Goal: Feedback & Contribution: Leave review/rating

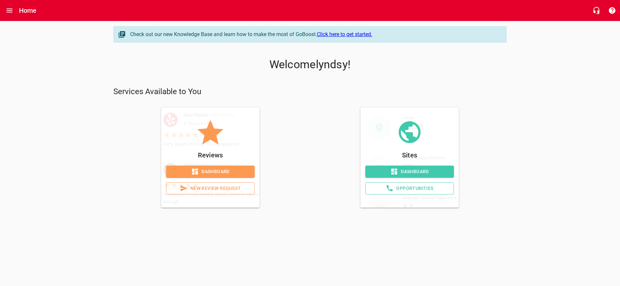
click at [230, 187] on span "New Review Request" at bounding box center [210, 188] width 77 height 8
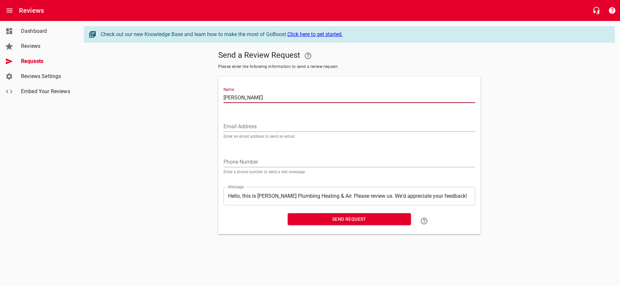
type input "[PERSON_NAME]"
click at [274, 120] on div "Email Address Enter an email address to send an email." at bounding box center [350, 127] width 252 height 22
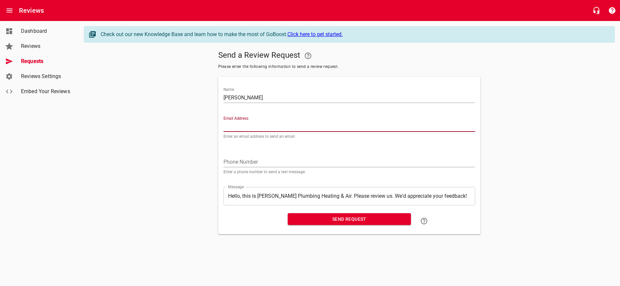
paste input "[EMAIL_ADDRESS][DOMAIN_NAME]"
type input "[EMAIL_ADDRESS][DOMAIN_NAME]"
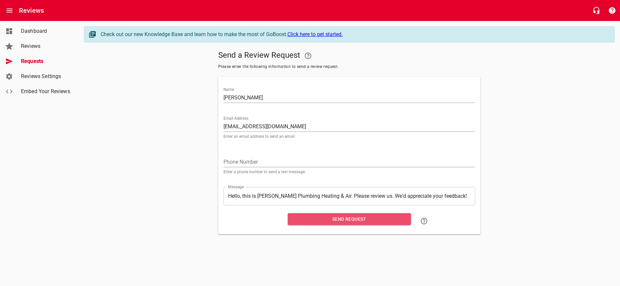
drag, startPoint x: 348, startPoint y: 220, endPoint x: 345, endPoint y: 216, distance: 4.2
click at [348, 220] on span "Send Request" at bounding box center [349, 219] width 113 height 8
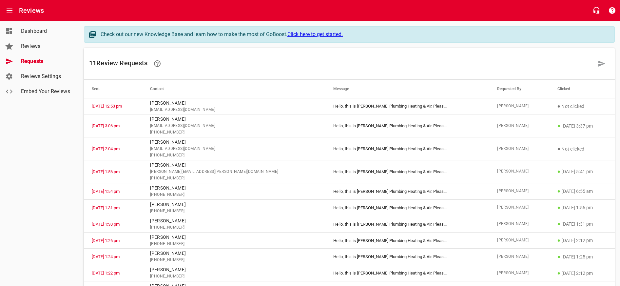
click at [29, 30] on span "Dashboard" at bounding box center [46, 31] width 50 height 8
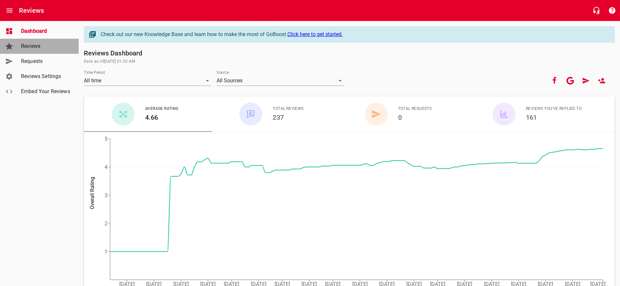
click at [32, 41] on link "Reviews" at bounding box center [39, 46] width 79 height 15
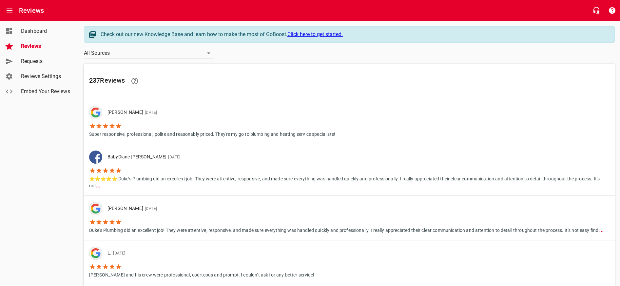
click at [27, 34] on span "Dashboard" at bounding box center [46, 31] width 50 height 8
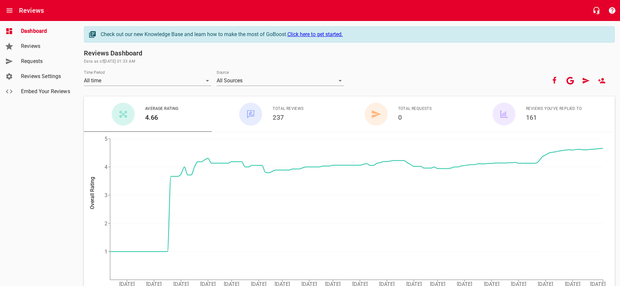
click at [27, 11] on h6 "Reviews" at bounding box center [31, 10] width 25 height 10
click at [11, 10] on icon "Open drawer" at bounding box center [10, 11] width 8 height 8
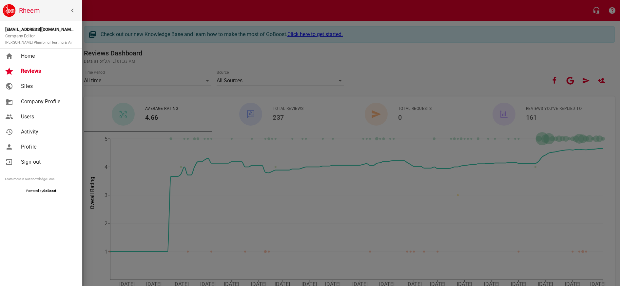
click at [48, 53] on span "Home" at bounding box center [47, 56] width 53 height 8
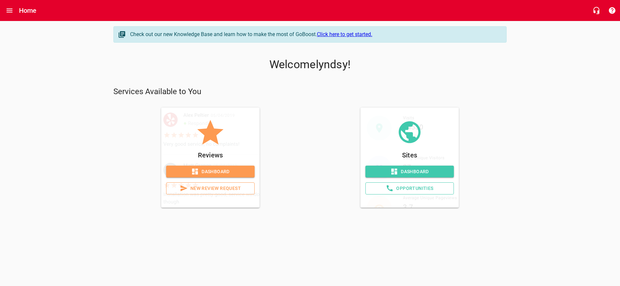
click at [222, 183] on link "New Review Request" at bounding box center [210, 188] width 89 height 12
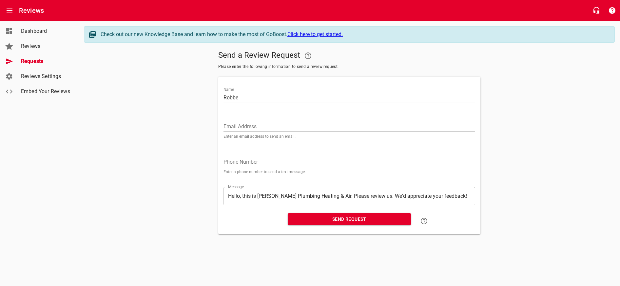
type input "Robbe"
drag, startPoint x: 226, startPoint y: 96, endPoint x: 204, endPoint y: 97, distance: 21.6
click at [204, 97] on div "Send a Review Request Please enter the following information to send a review r…" at bounding box center [349, 141] width 531 height 186
paste input "[PERSON_NAME]"
type input "[PERSON_NAME]"
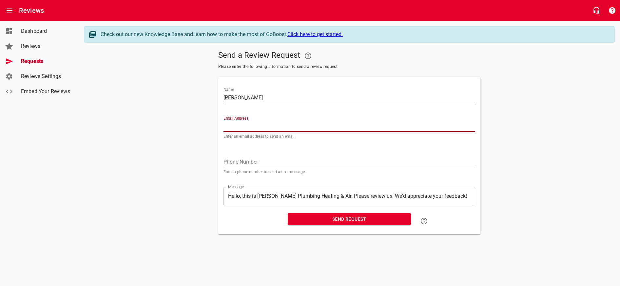
paste input "[EMAIL_ADDRESS][DOMAIN_NAME]"
type input "[EMAIL_ADDRESS][DOMAIN_NAME]"
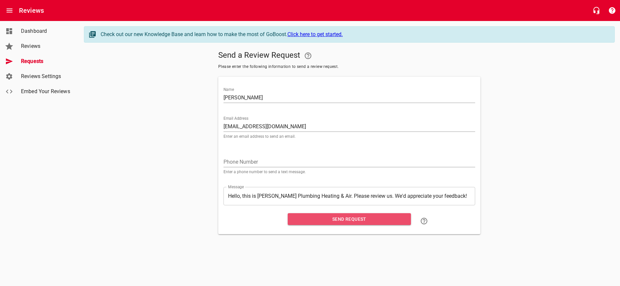
click at [352, 221] on span "Send Request" at bounding box center [349, 219] width 113 height 8
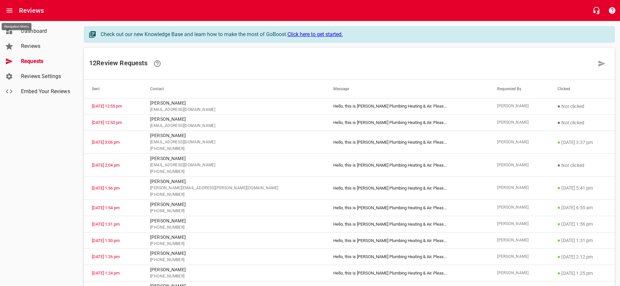
click at [12, 11] on icon "Open drawer" at bounding box center [10, 11] width 8 height 8
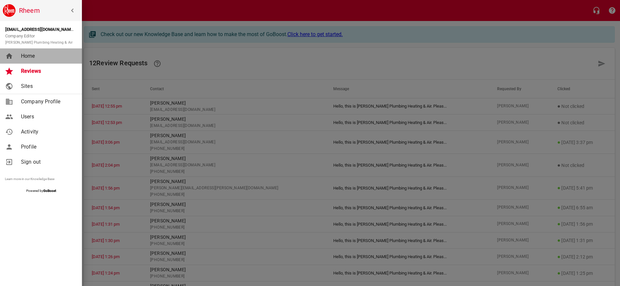
click at [36, 57] on span "Home" at bounding box center [47, 56] width 53 height 8
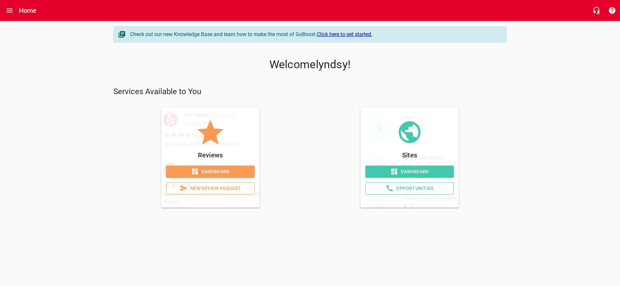
click at [220, 187] on span "New Review Request" at bounding box center [210, 188] width 77 height 8
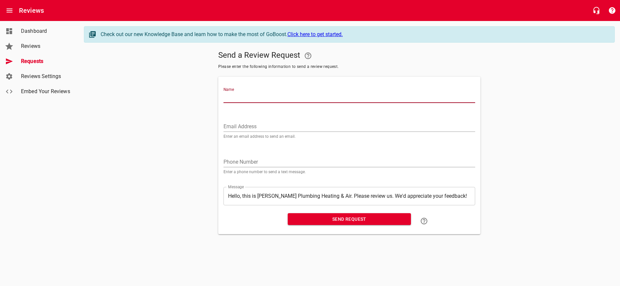
drag, startPoint x: 274, startPoint y: 96, endPoint x: 266, endPoint y: 83, distance: 14.7
paste input "[PERSON_NAME]"
type input "[PERSON_NAME]"
click at [237, 125] on input "Email Address" at bounding box center [350, 126] width 252 height 10
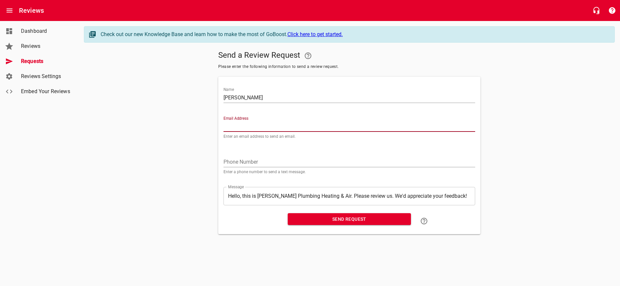
paste input "[EMAIL_ADDRESS][DOMAIN_NAME]"
type input "[EMAIL_ADDRESS][DOMAIN_NAME]"
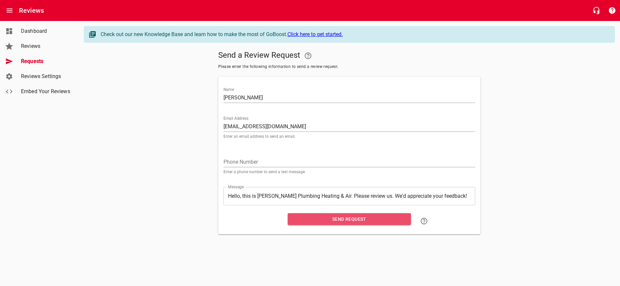
click at [338, 219] on span "Send Request" at bounding box center [349, 219] width 113 height 8
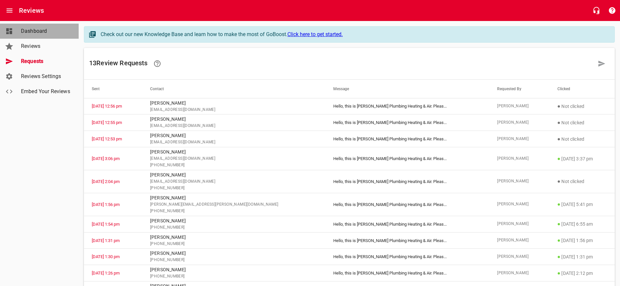
click at [35, 32] on span "Dashboard" at bounding box center [46, 31] width 50 height 8
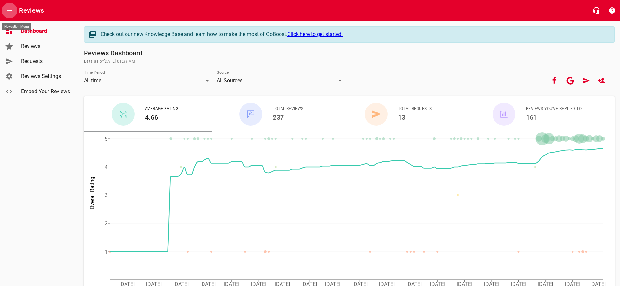
click at [12, 11] on icon "Open drawer" at bounding box center [10, 11] width 6 height 4
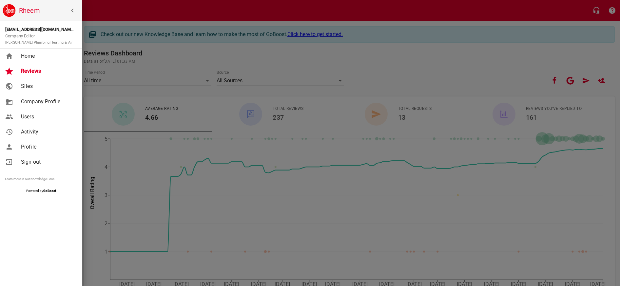
click at [39, 56] on span "Home" at bounding box center [47, 56] width 53 height 8
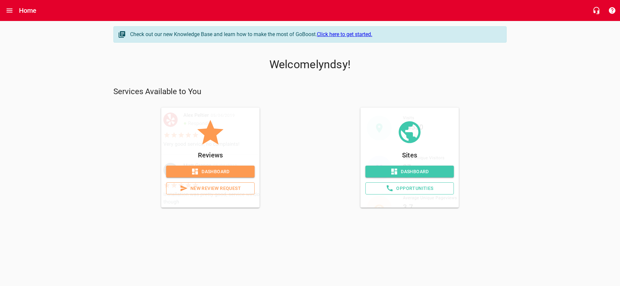
click at [233, 190] on span "New Review Request" at bounding box center [210, 188] width 77 height 8
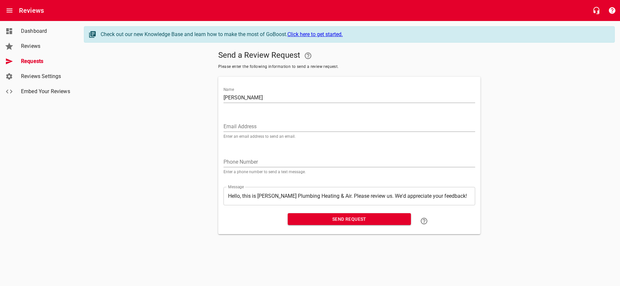
type input "[PERSON_NAME]"
paste input "[EMAIL_ADDRESS][DOMAIN_NAME]"
type input "[EMAIL_ADDRESS][DOMAIN_NAME]"
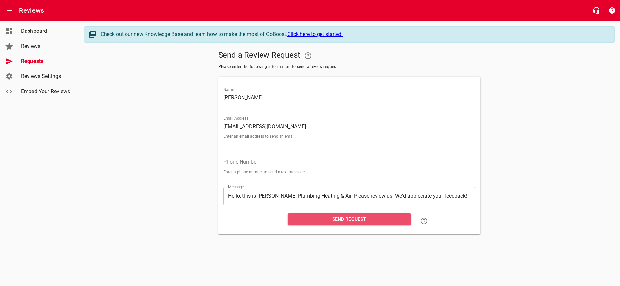
click at [350, 218] on span "Send Request" at bounding box center [349, 219] width 113 height 8
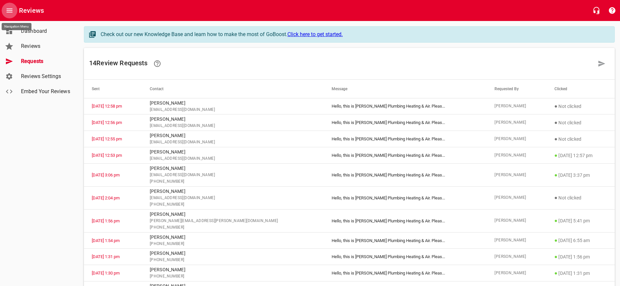
click at [10, 12] on icon "Open drawer" at bounding box center [10, 11] width 6 height 4
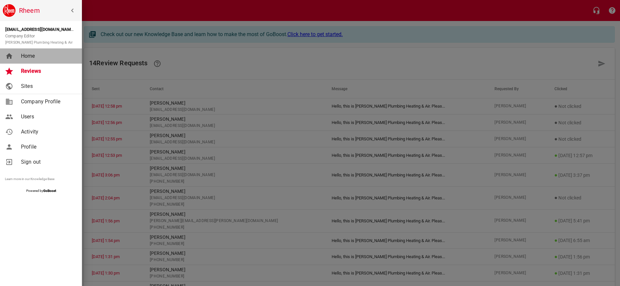
click at [39, 57] on span "Home" at bounding box center [47, 56] width 53 height 8
